Goal: Navigation & Orientation: Find specific page/section

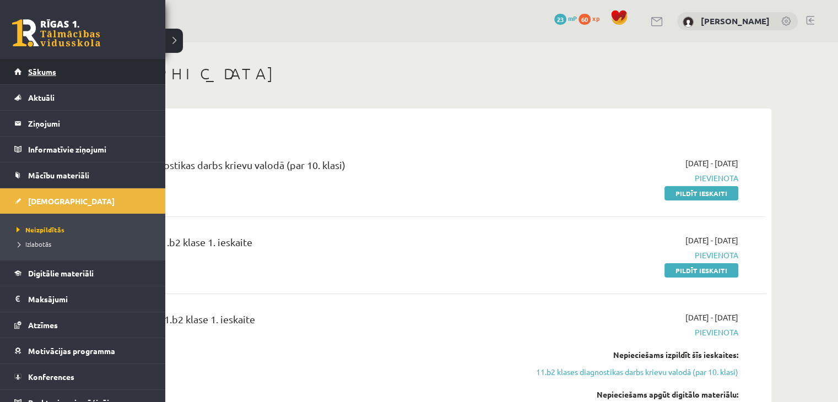
click at [88, 65] on link "Sākums" at bounding box center [82, 71] width 137 height 25
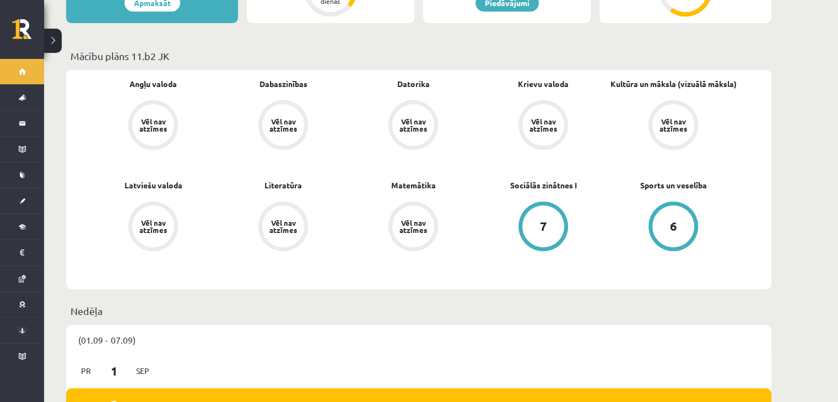
scroll to position [286, 0]
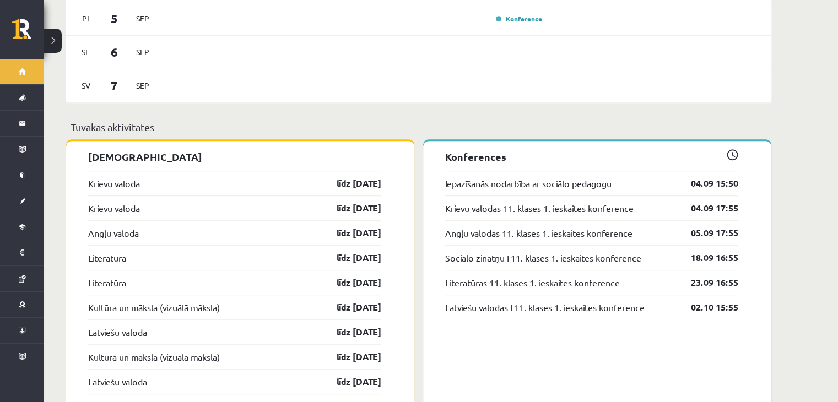
scroll to position [815, 0]
